Goal: Transaction & Acquisition: Subscribe to service/newsletter

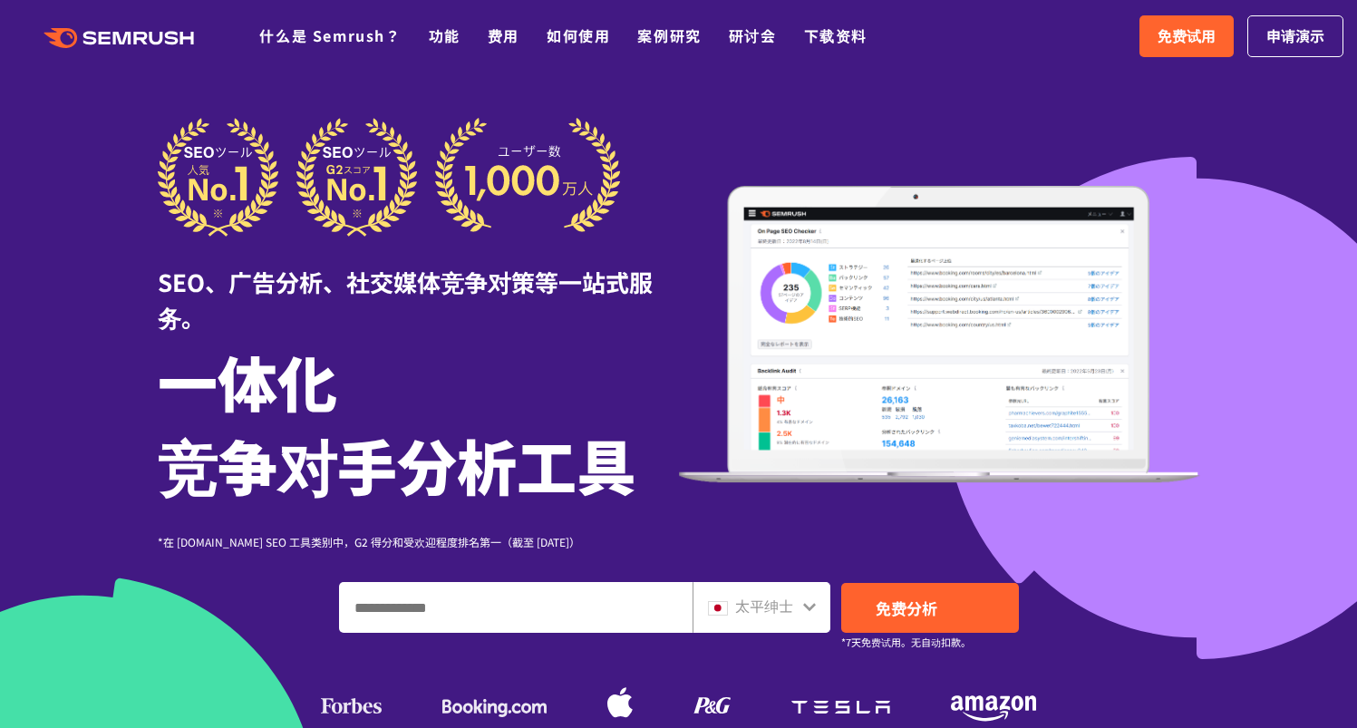
click at [798, 111] on div at bounding box center [678, 523] width 1357 height 1046
click at [1157, 46] on span "免费试用" at bounding box center [1186, 36] width 58 height 24
click at [488, 36] on font "费用" at bounding box center [504, 35] width 32 height 22
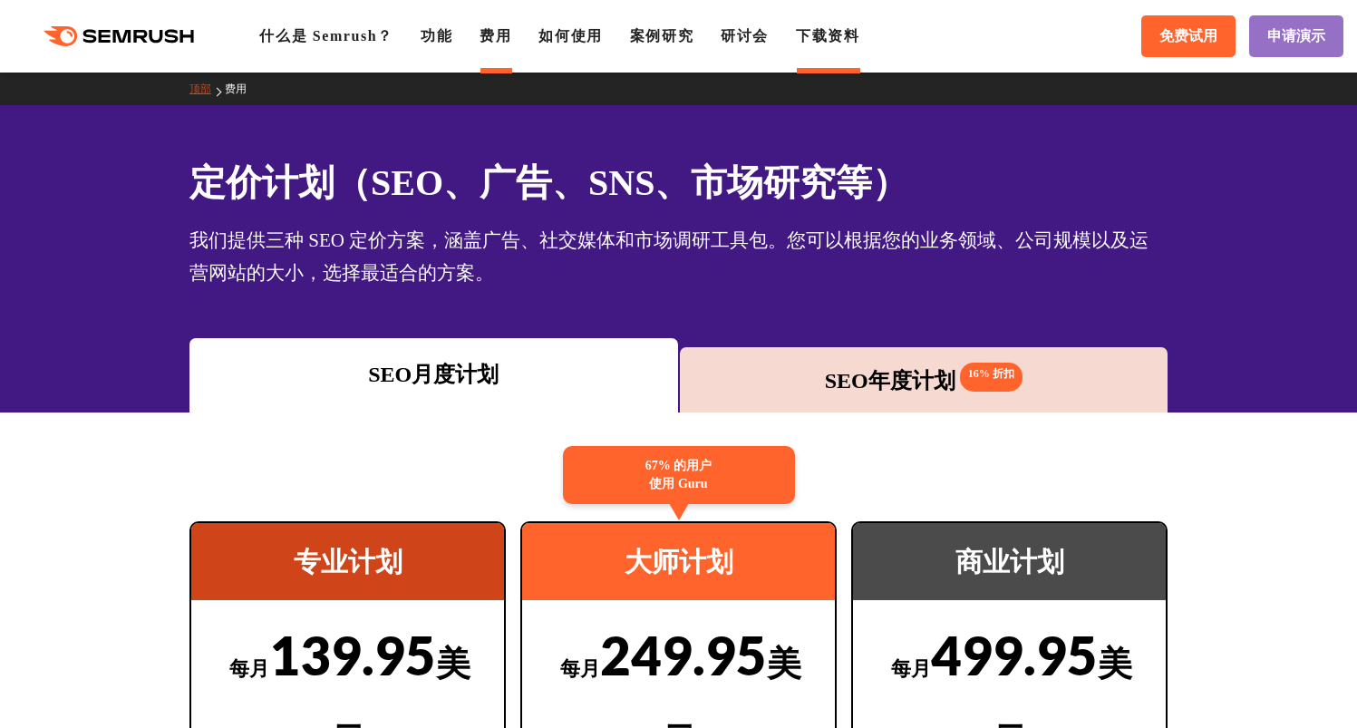
click at [816, 33] on font "下载资料" at bounding box center [827, 35] width 63 height 15
